Goal: Use online tool/utility

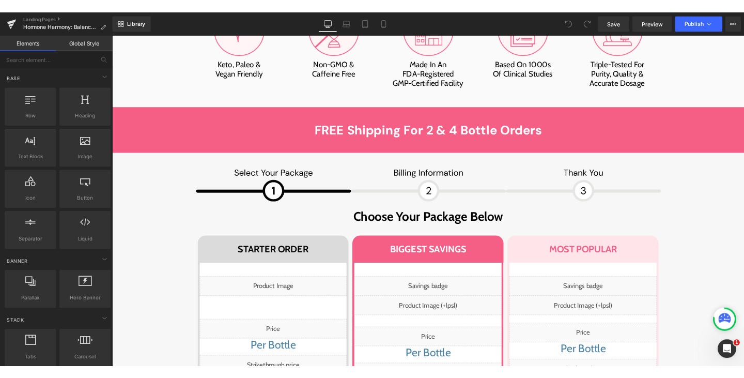
scroll to position [6973, 0]
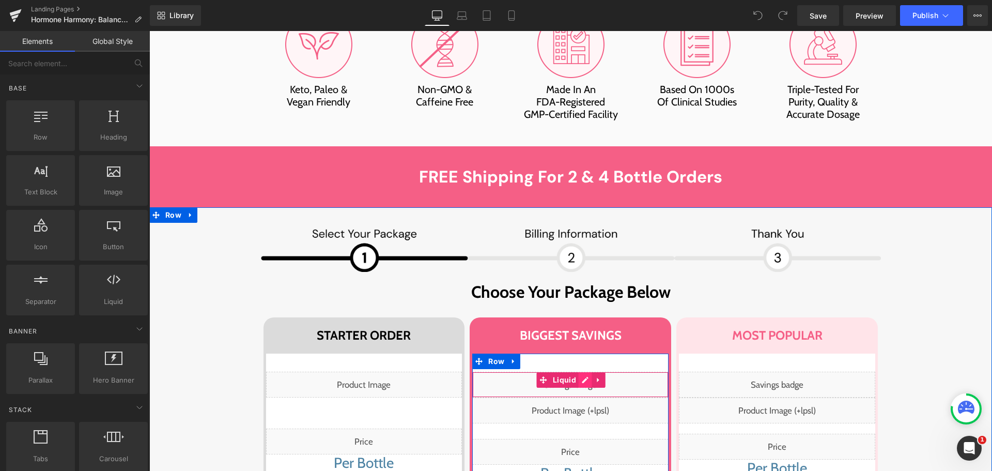
click at [583, 371] on div "Liquid" at bounding box center [570, 384] width 196 height 26
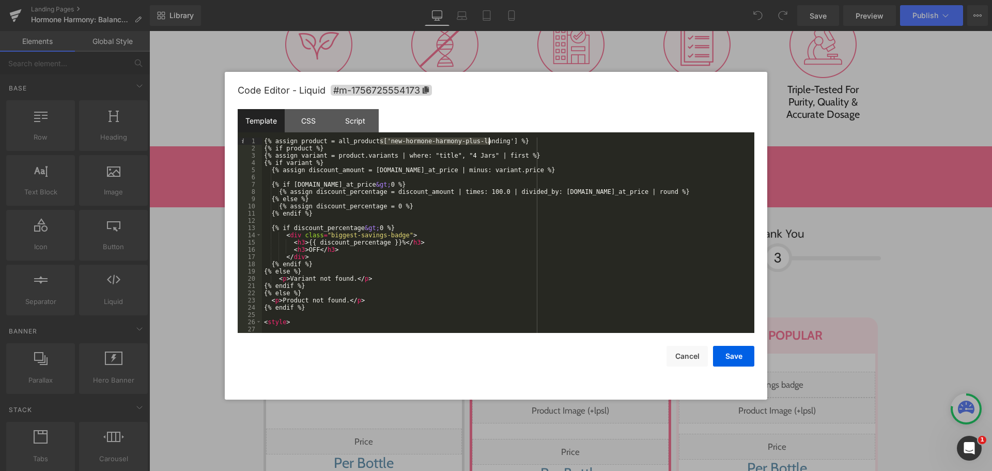
drag, startPoint x: 403, startPoint y: 142, endPoint x: 489, endPoint y: 140, distance: 85.2
click at [489, 140] on div "{% assign product = all_products['new-hormone-harmony-plus-landing'] %} {% if p…" at bounding box center [506, 242] width 488 height 210
click at [732, 358] on button "Save" at bounding box center [733, 356] width 41 height 21
drag, startPoint x: 791, startPoint y: 206, endPoint x: 938, endPoint y: 237, distance: 149.9
click at [791, 371] on div "Liquid" at bounding box center [777, 384] width 196 height 26
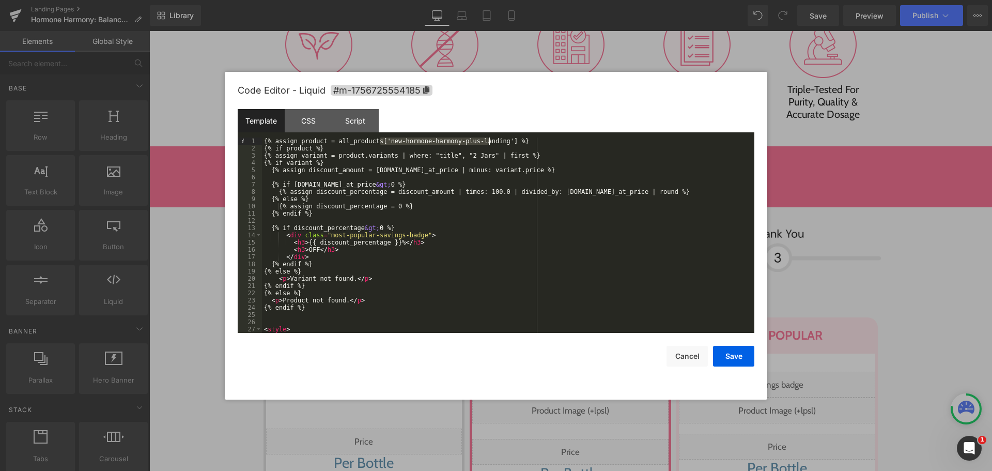
drag, startPoint x: 381, startPoint y: 141, endPoint x: 489, endPoint y: 138, distance: 108.0
click at [489, 138] on div "{% assign product = all_products['new-hormone-harmony-plus-landing'] %} {% if p…" at bounding box center [506, 242] width 488 height 210
click at [735, 359] on button "Save" at bounding box center [733, 356] width 41 height 21
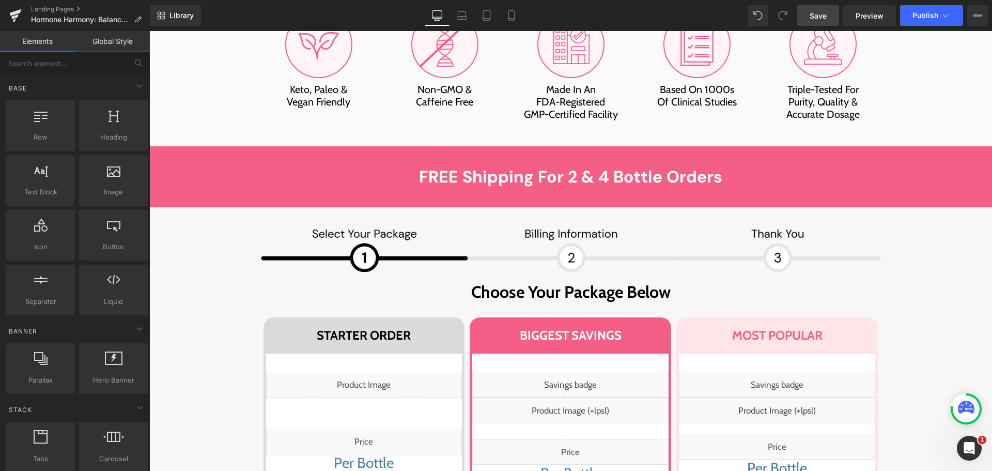
click at [814, 20] on span "Save" at bounding box center [817, 15] width 17 height 11
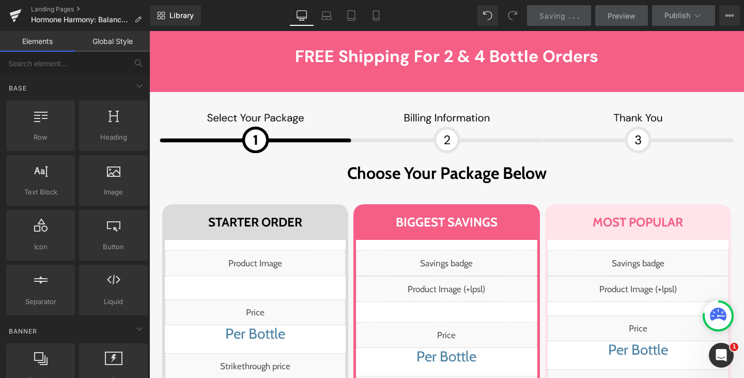
scroll to position [7141, 0]
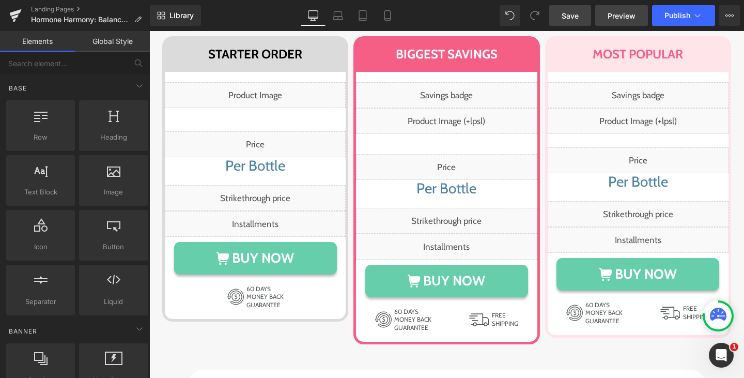
click at [615, 12] on span "Preview" at bounding box center [621, 15] width 28 height 11
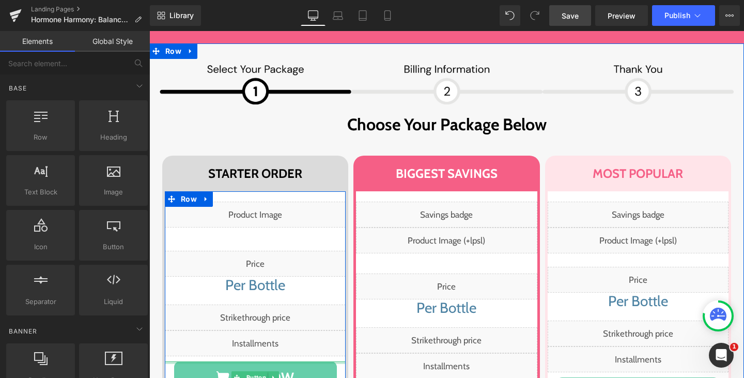
scroll to position [7020, 0]
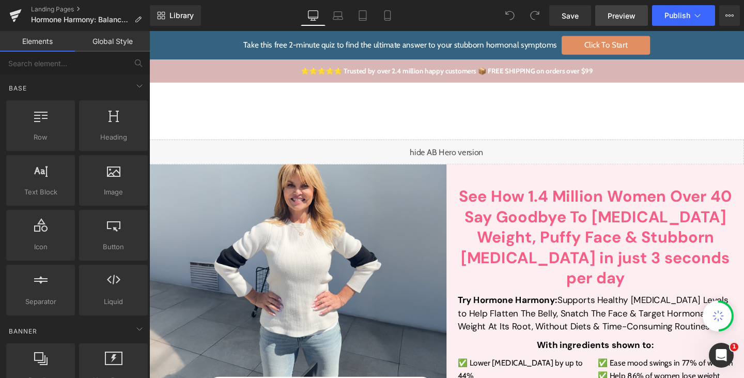
click at [618, 20] on span "Preview" at bounding box center [621, 15] width 28 height 11
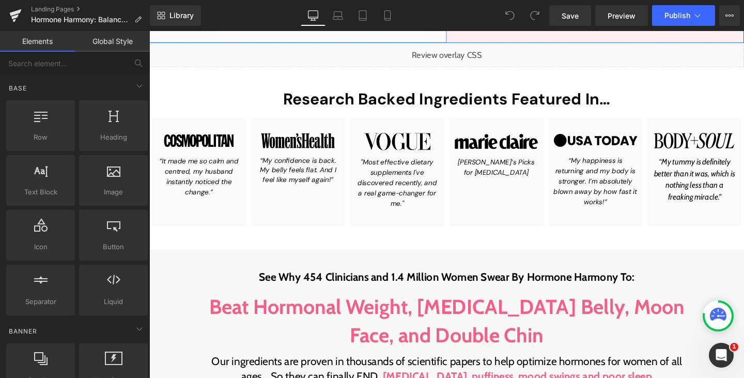
scroll to position [466, 0]
